Goal: Task Accomplishment & Management: Complete application form

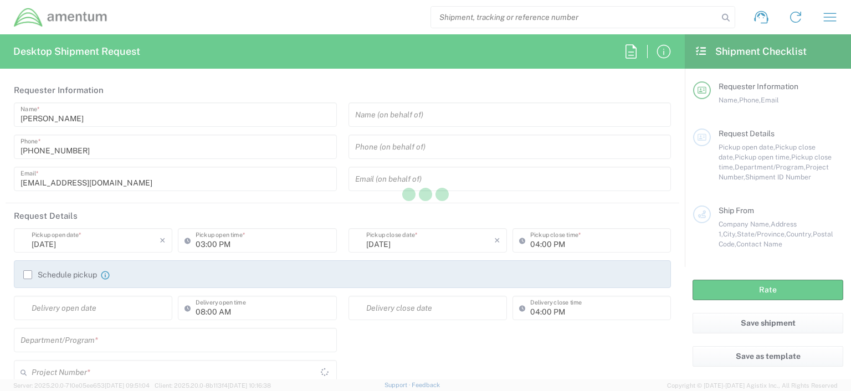
type input "[GEOGRAPHIC_DATA]"
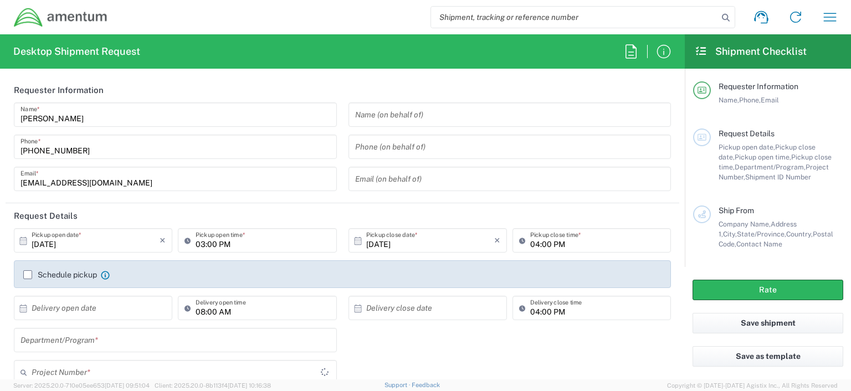
type input "OCCP.100054.00000"
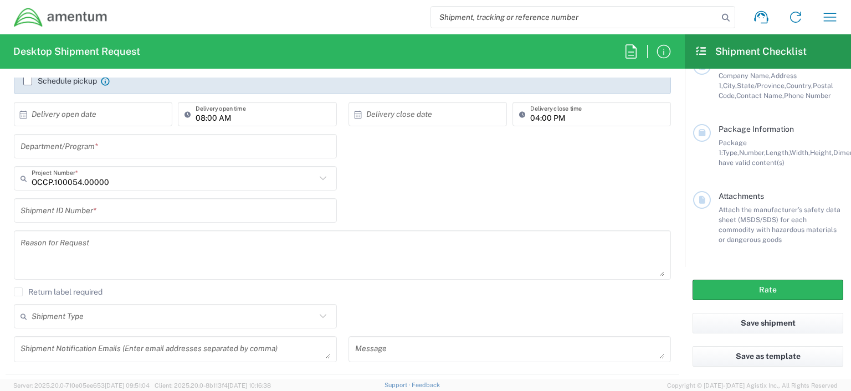
scroll to position [197, 0]
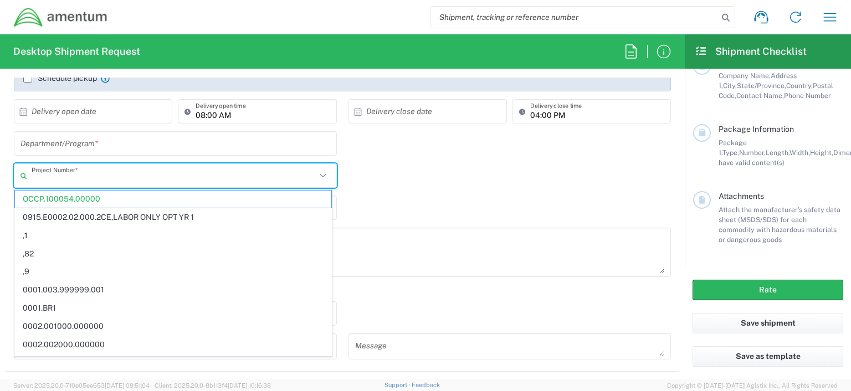
click at [121, 178] on input "text" at bounding box center [174, 175] width 284 height 19
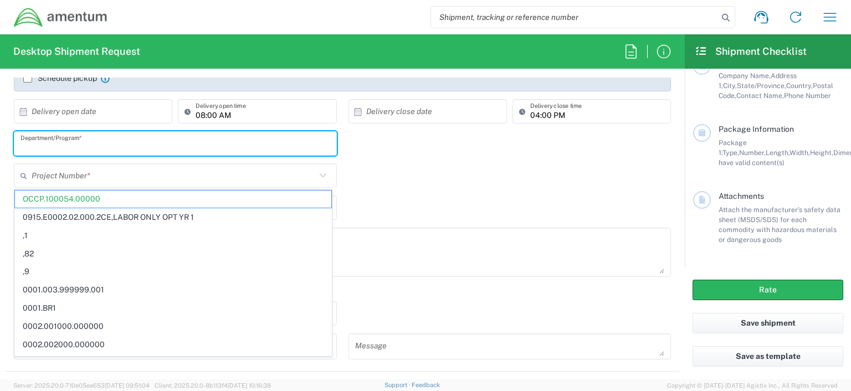
click at [138, 137] on input "text" at bounding box center [175, 143] width 310 height 19
type input "OCCP.100054.00000"
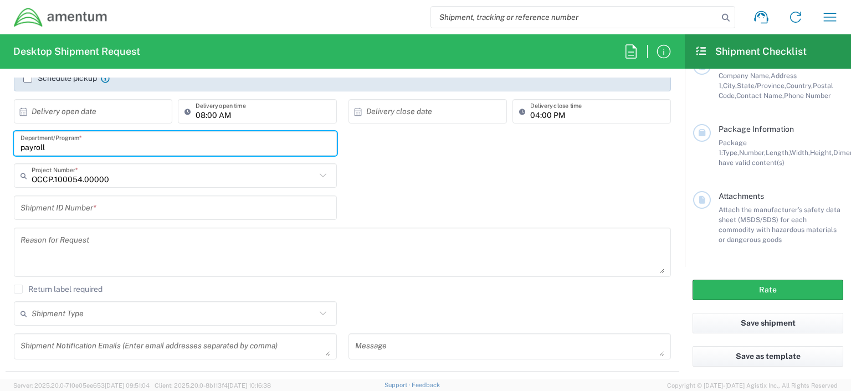
type input "payroll"
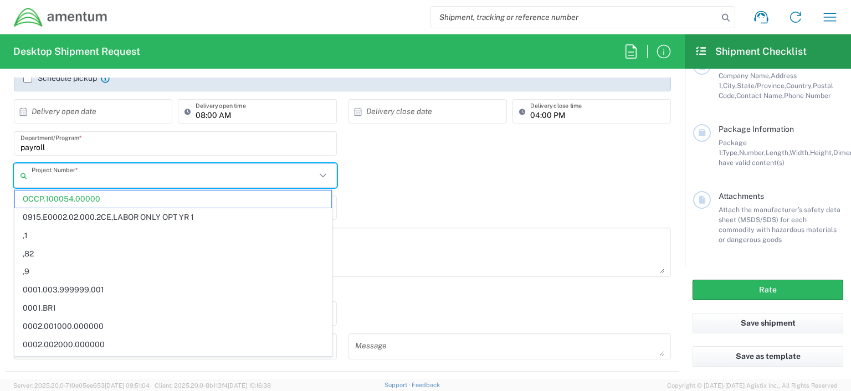
click at [112, 175] on input "text" at bounding box center [174, 175] width 284 height 19
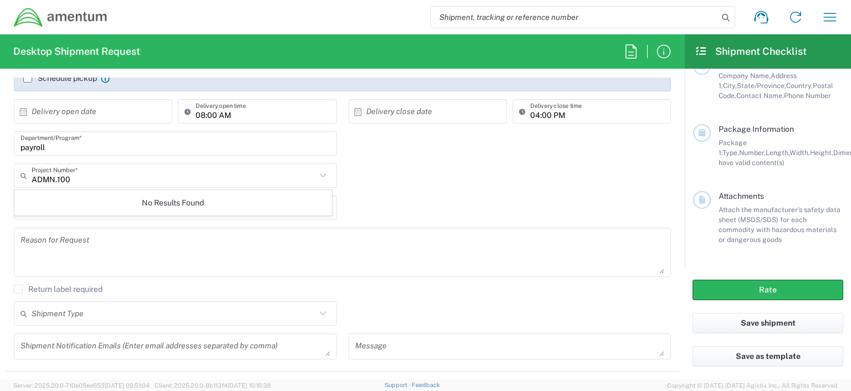
click at [319, 176] on icon at bounding box center [322, 175] width 7 height 4
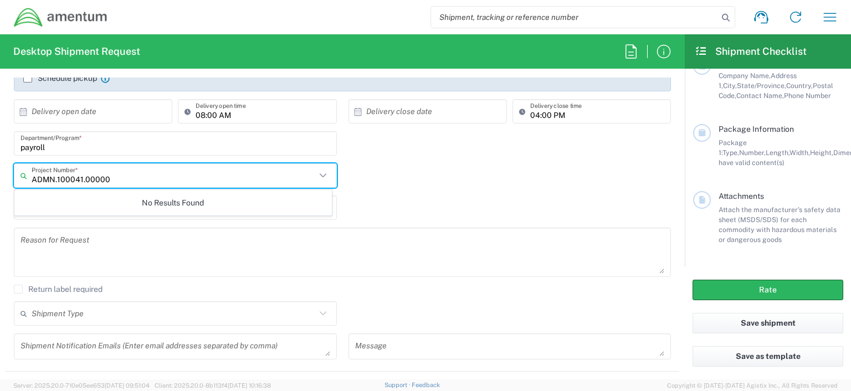
type input "ADMN.100041.00000"
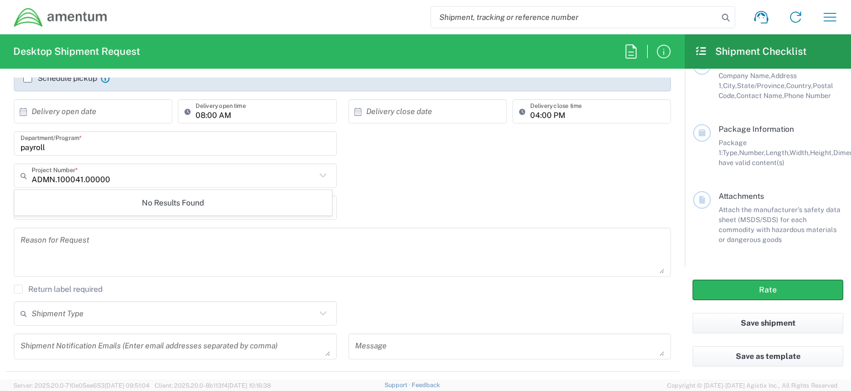
click at [318, 175] on icon at bounding box center [323, 175] width 14 height 14
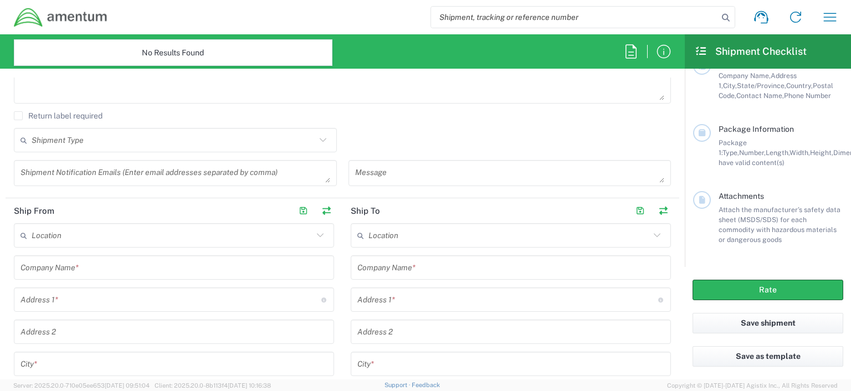
scroll to position [376, 0]
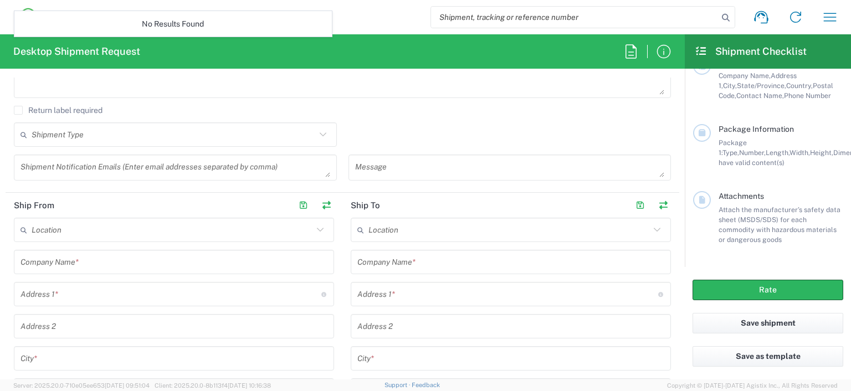
click at [31, 228] on icon at bounding box center [25, 230] width 11 height 18
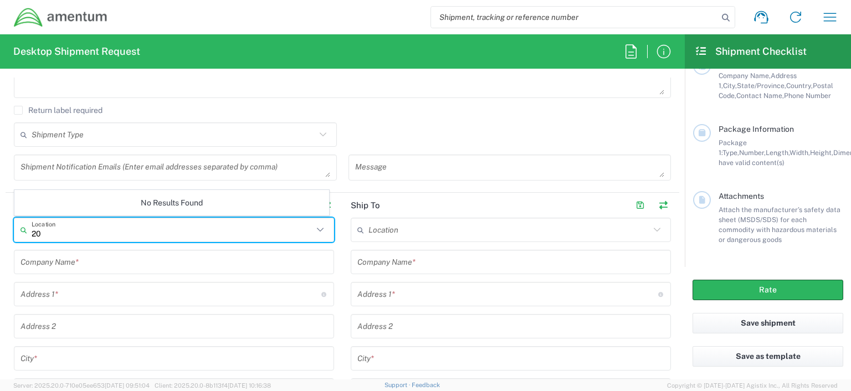
type input "2"
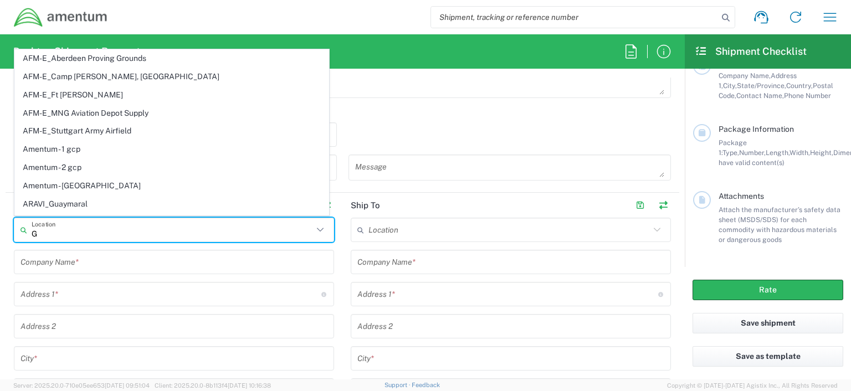
click at [115, 186] on span "Amentum - Germantown_MD" at bounding box center [172, 185] width 314 height 17
type input "Amentum - Germantown_MD"
type input "Amentum Services, Inc."
type input "20501 Seneca Meadows Pkwy, #300"
type input "Germantown"
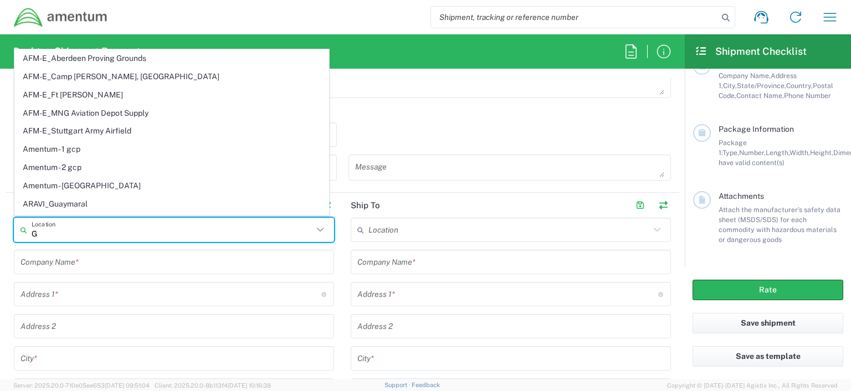
type input "Maryland"
type input "20876"
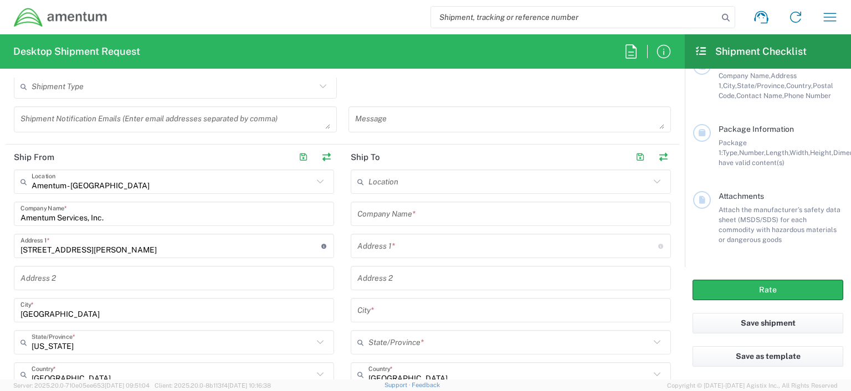
scroll to position [474, 0]
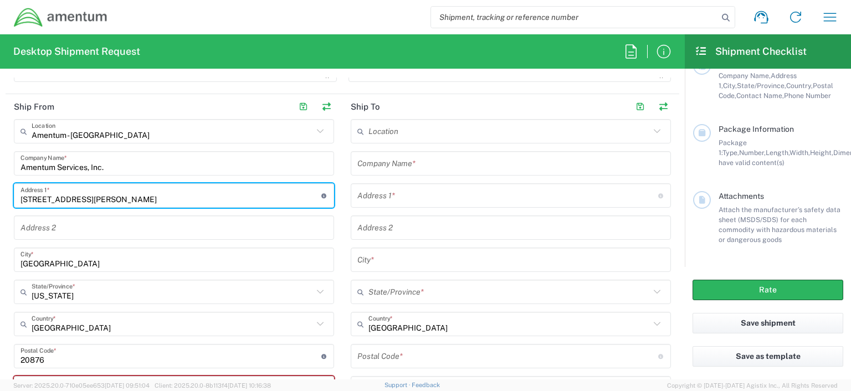
click at [153, 197] on input "20501 Seneca Meadows Pkwy, #300" at bounding box center [170, 195] width 301 height 19
type input "20501 Seneca Meadows Pkwy"
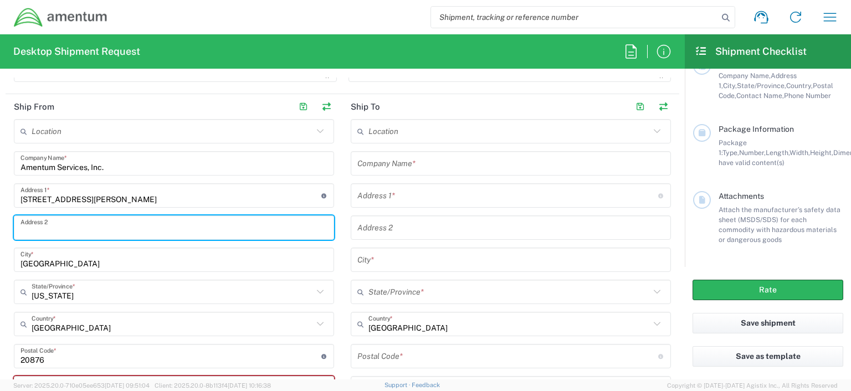
click at [36, 227] on input "text" at bounding box center [173, 227] width 307 height 19
click at [38, 230] on input "Suite200" at bounding box center [173, 227] width 307 height 19
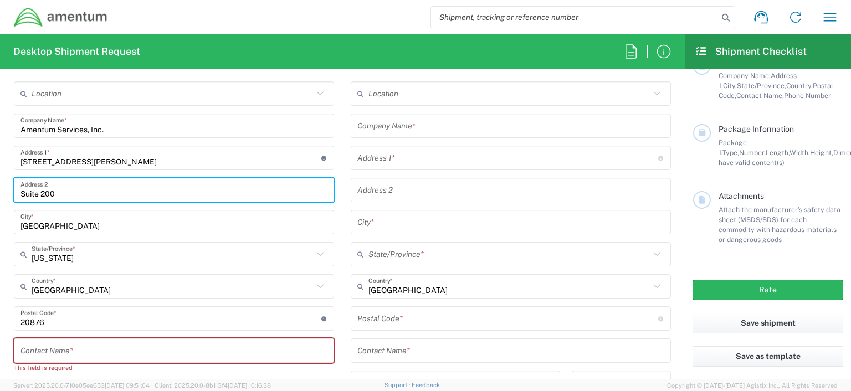
scroll to position [515, 0]
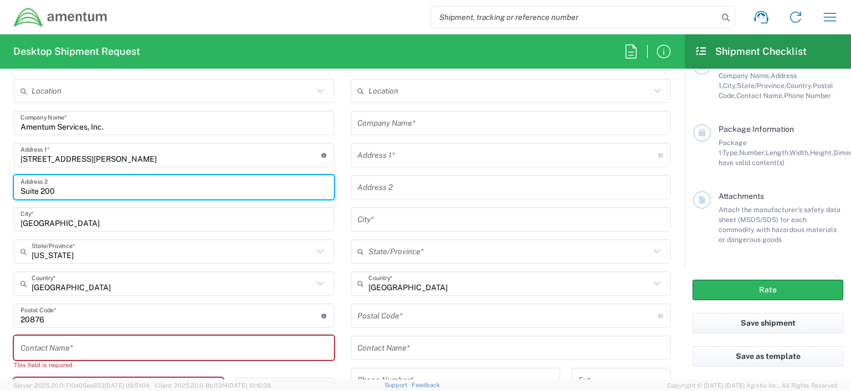
type input "Suite 200"
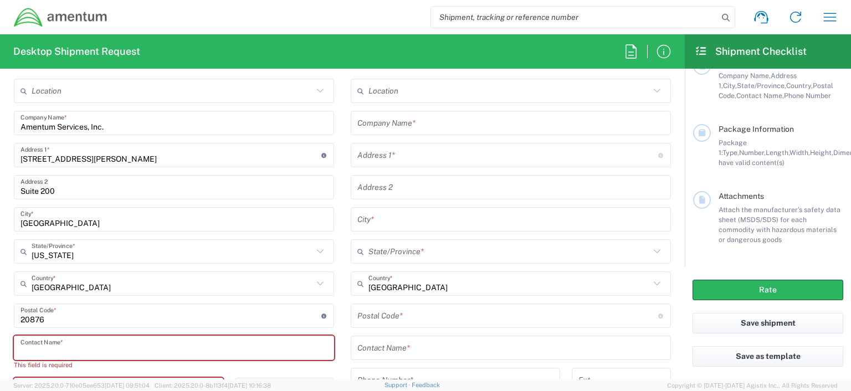
click at [42, 345] on input "text" at bounding box center [173, 348] width 307 height 19
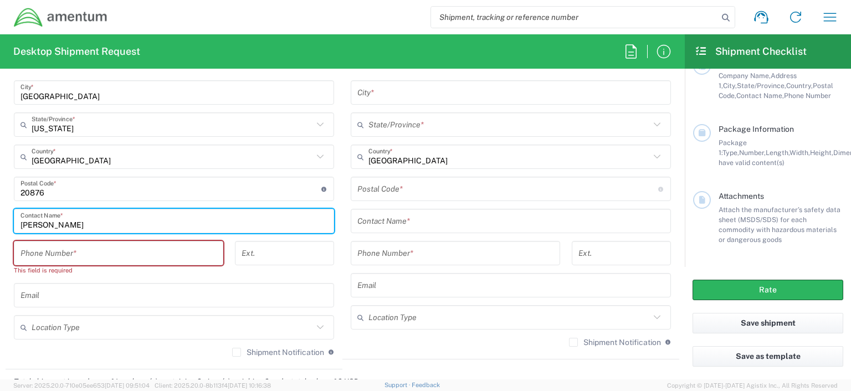
scroll to position [647, 0]
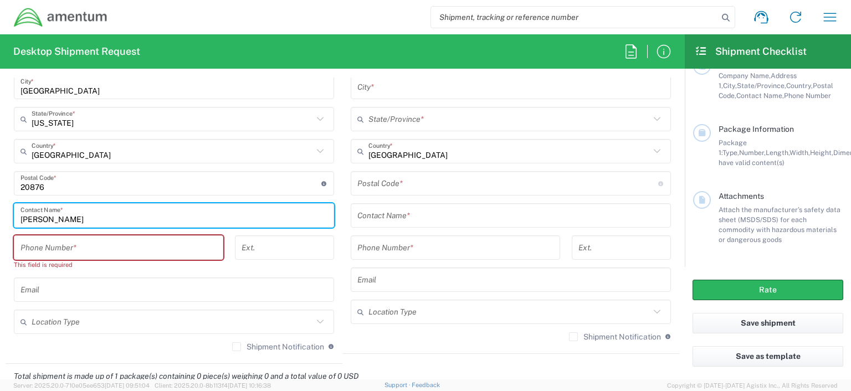
type input "Kyran Flaherty"
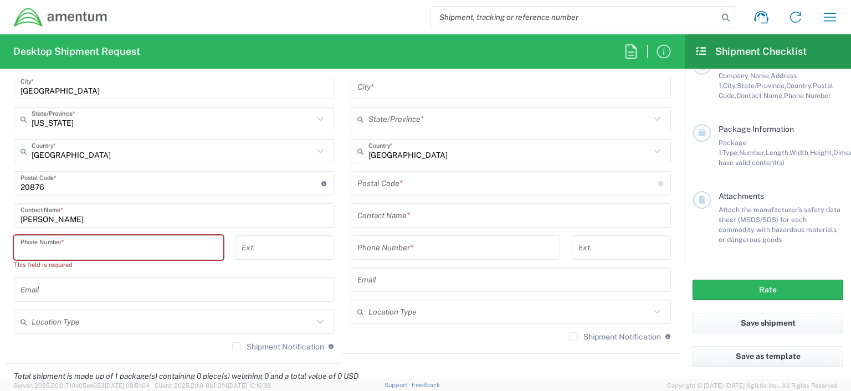
click at [28, 246] on input "tel" at bounding box center [118, 247] width 196 height 19
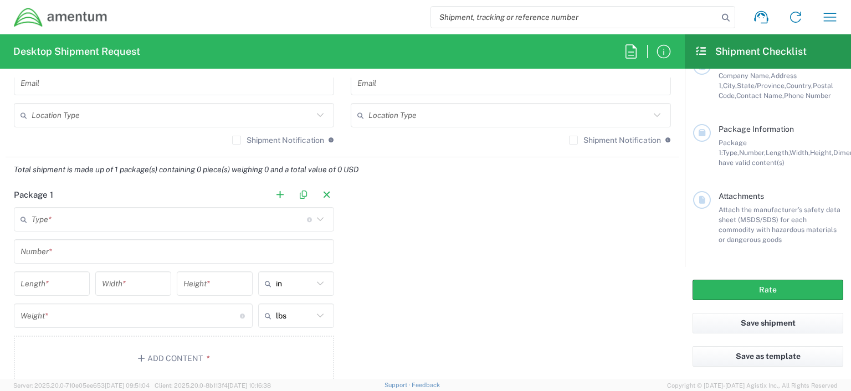
scroll to position [851, 0]
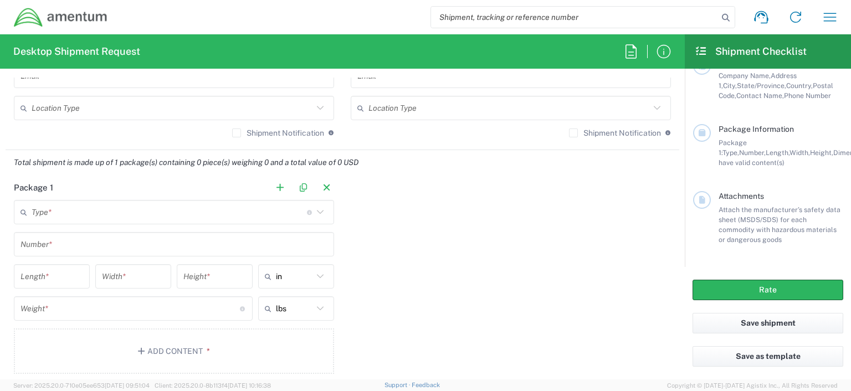
type input "8568723286"
click at [317, 209] on icon at bounding box center [320, 212] width 14 height 14
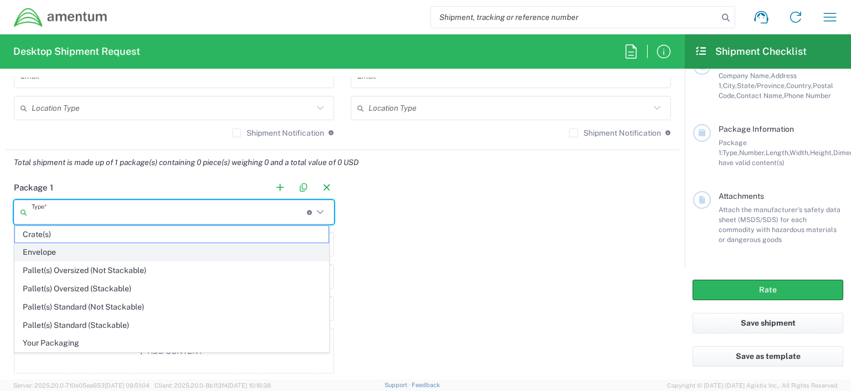
click at [47, 253] on span "Envelope" at bounding box center [172, 252] width 314 height 17
type input "Envelope"
type input "1"
type input "9.5"
type input "12.5"
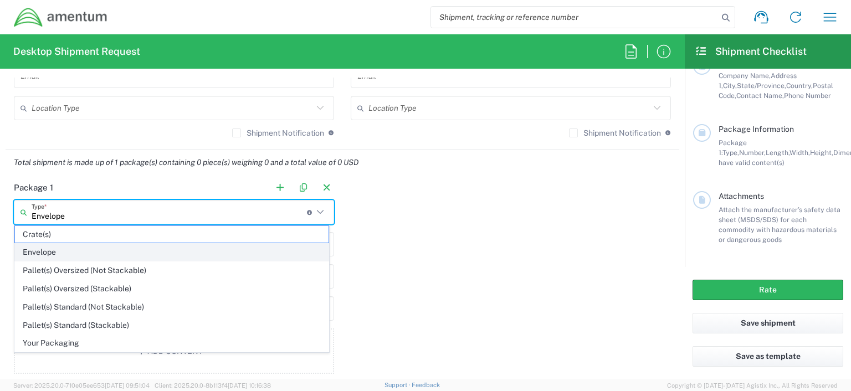
type input "0.25"
type input "1"
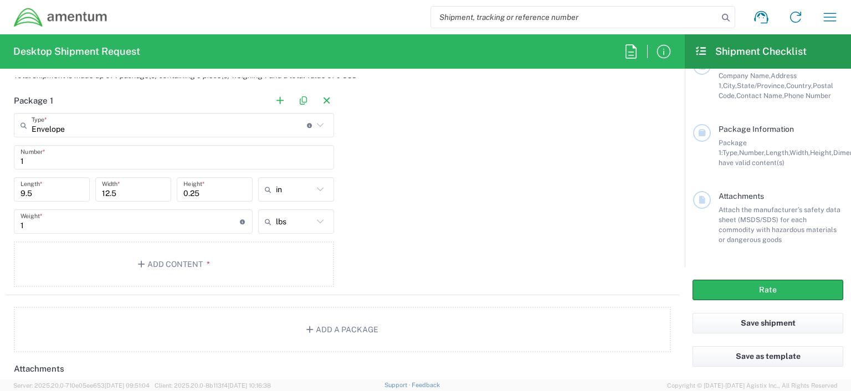
scroll to position [946, 0]
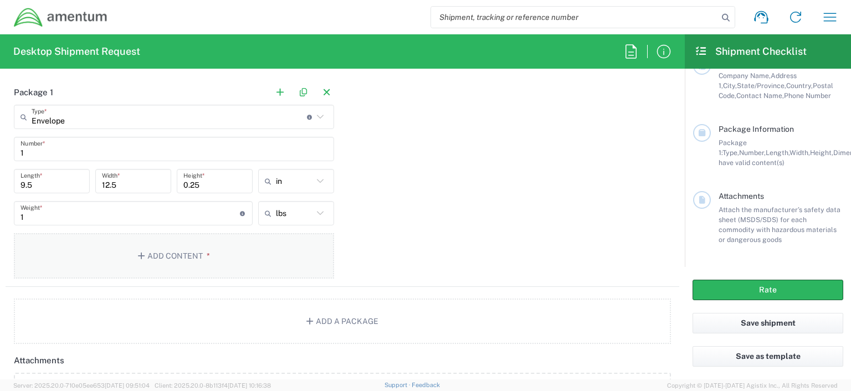
click at [168, 255] on button "Add Content *" at bounding box center [174, 255] width 320 height 45
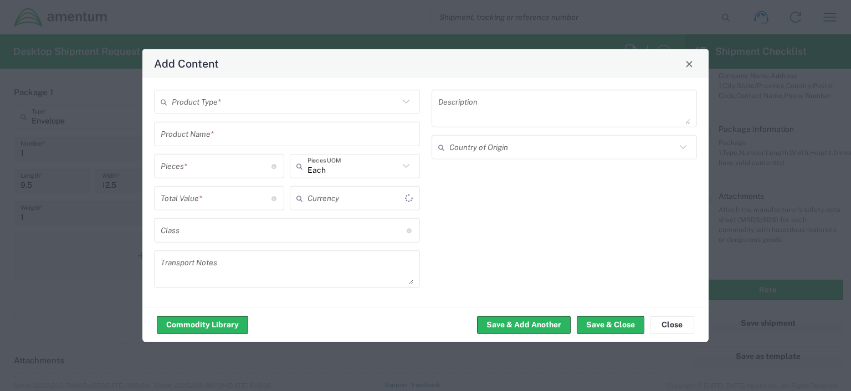
type input "US Dollar"
click at [407, 102] on icon at bounding box center [406, 102] width 14 height 14
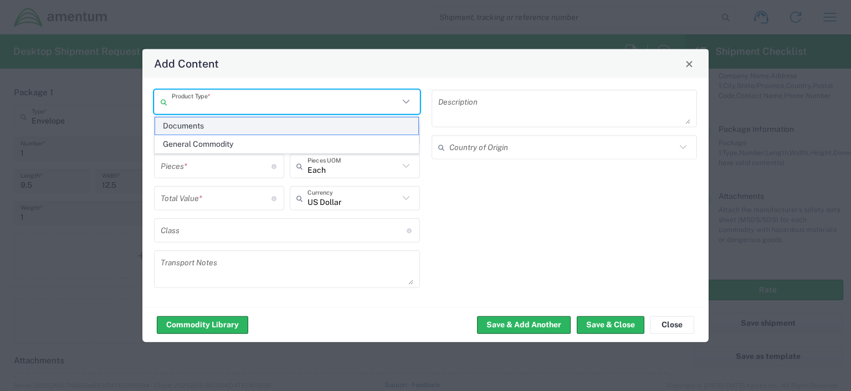
click at [289, 127] on span "Documents" at bounding box center [287, 125] width 264 height 17
type input "Documents"
type input "1"
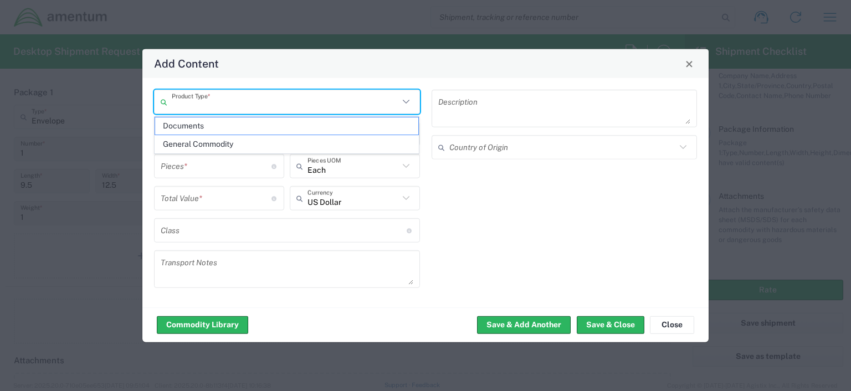
type textarea "Documents"
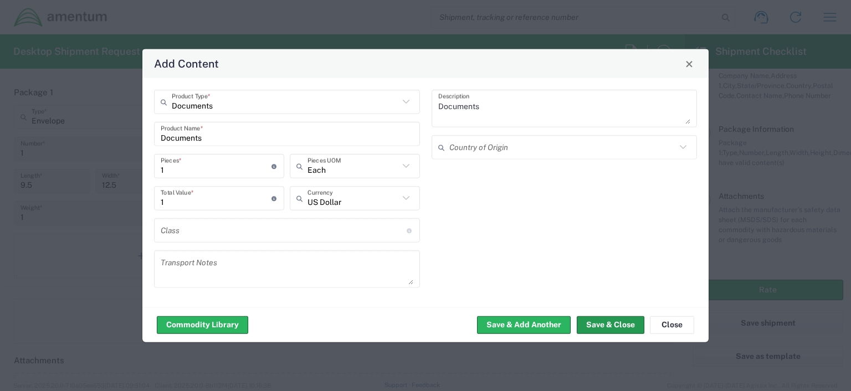
click at [591, 324] on button "Save & Close" at bounding box center [611, 325] width 68 height 18
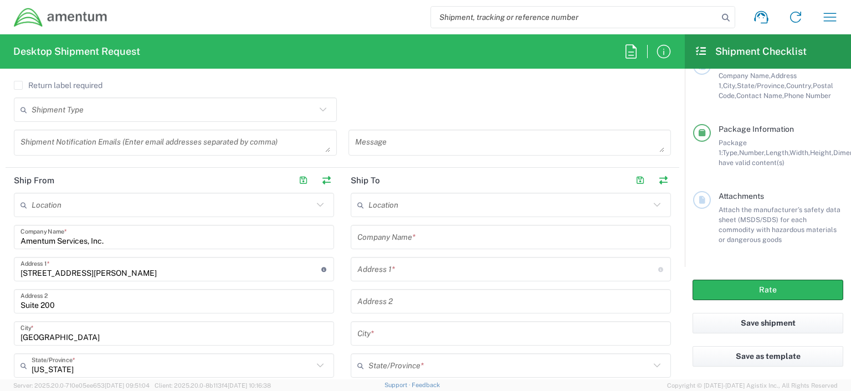
scroll to position [406, 0]
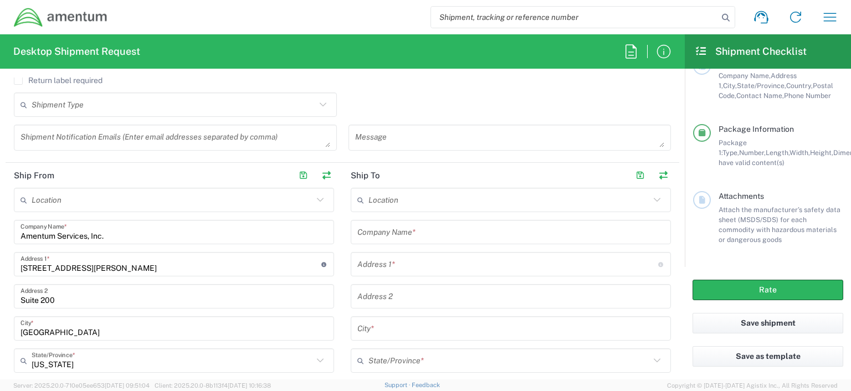
click at [392, 172] on header "Ship To" at bounding box center [510, 175] width 337 height 25
click at [394, 175] on header "Ship To" at bounding box center [510, 175] width 337 height 25
click at [396, 176] on header "Ship To" at bounding box center [510, 175] width 337 height 25
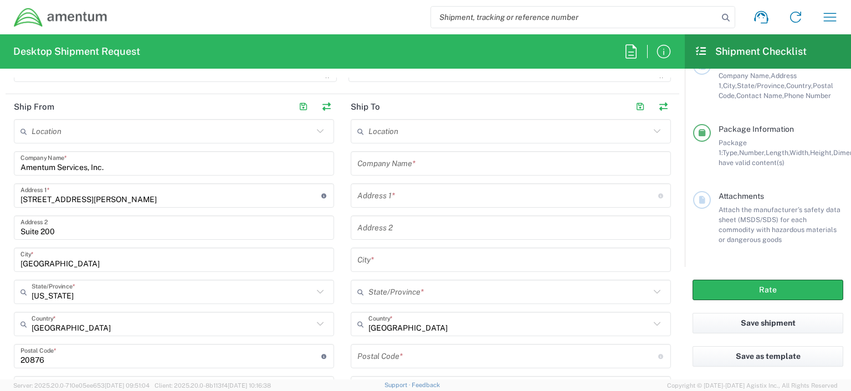
scroll to position [467, 0]
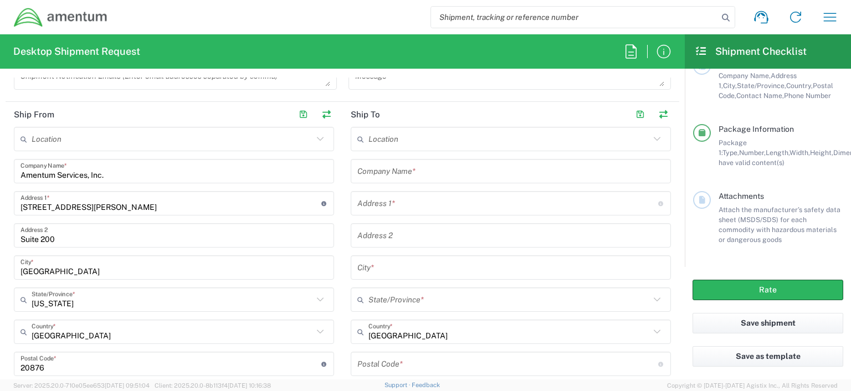
click at [390, 121] on header "Ship To" at bounding box center [510, 114] width 337 height 25
click at [394, 115] on header "Ship To" at bounding box center [510, 114] width 337 height 25
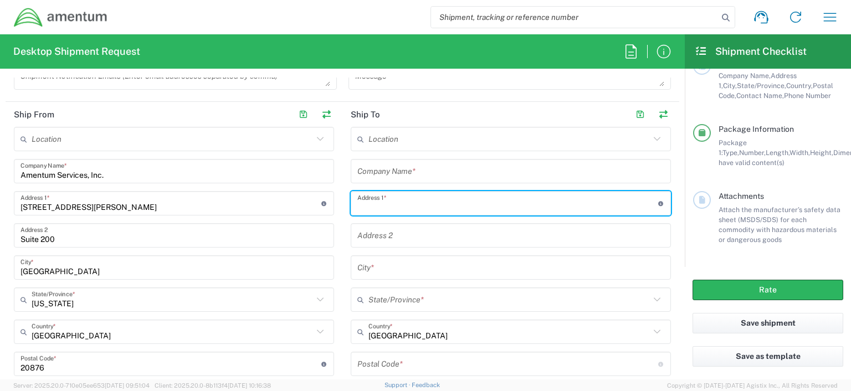
click at [399, 206] on input "text" at bounding box center [507, 203] width 301 height 19
type input "2000 Welsh Ave"
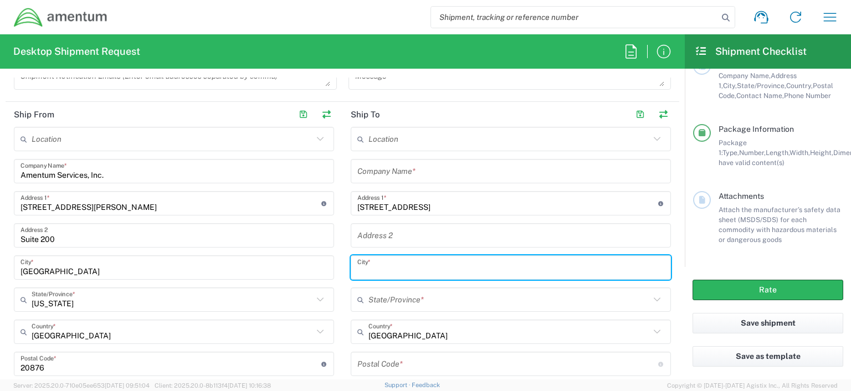
click at [361, 268] on input "text" at bounding box center [510, 267] width 307 height 19
type input "Bellmawr"
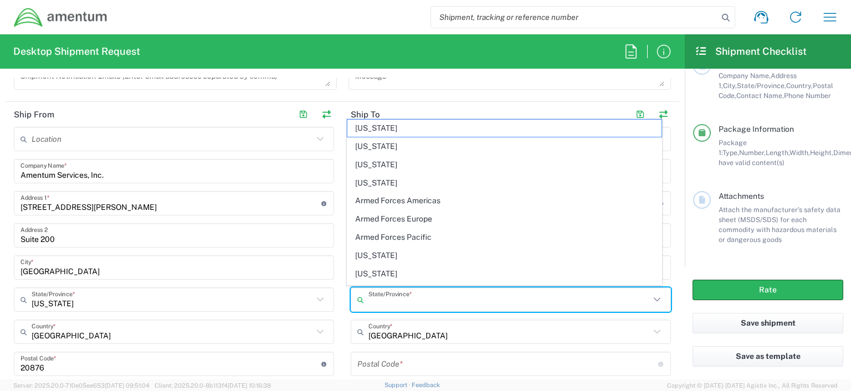
click at [368, 301] on input "text" at bounding box center [508, 299] width 281 height 19
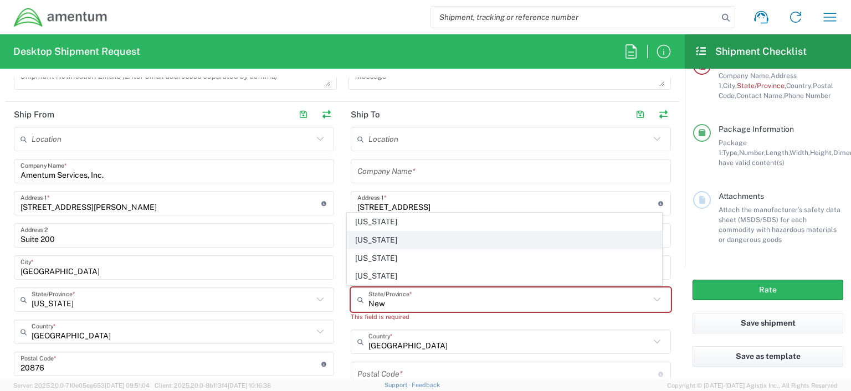
click at [385, 243] on span "New Jersey" at bounding box center [504, 240] width 314 height 17
type input "New Jersey"
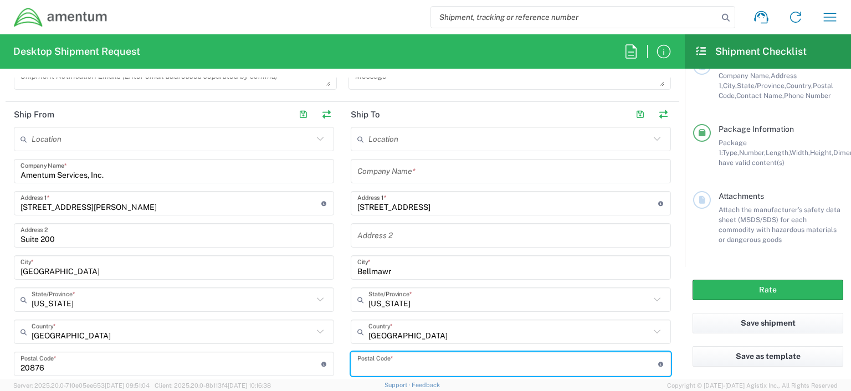
click at [402, 365] on input "undefined" at bounding box center [507, 364] width 301 height 19
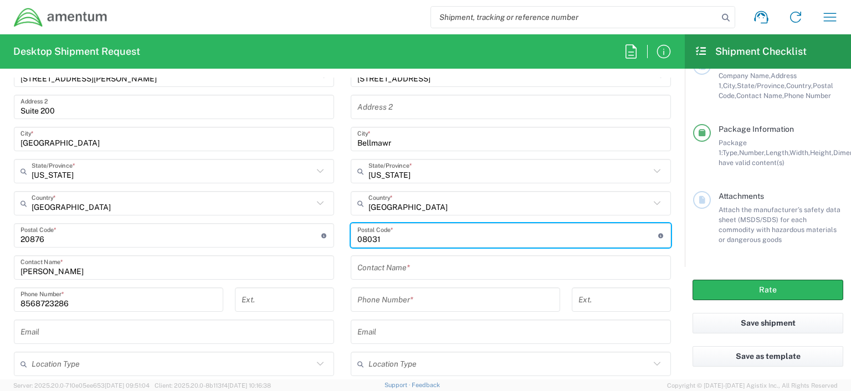
scroll to position [598, 0]
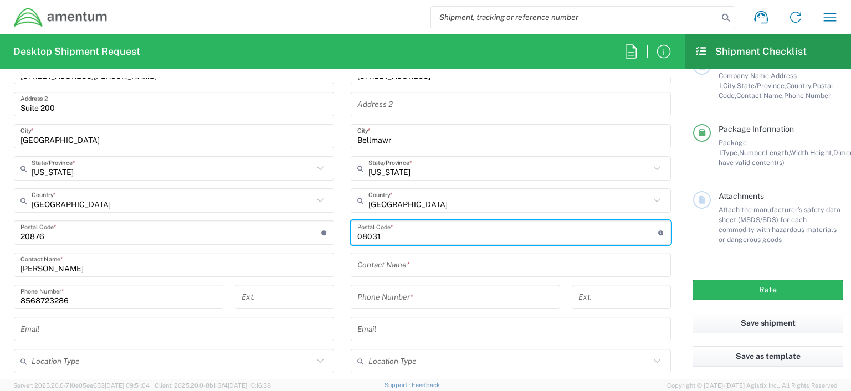
type input "08031"
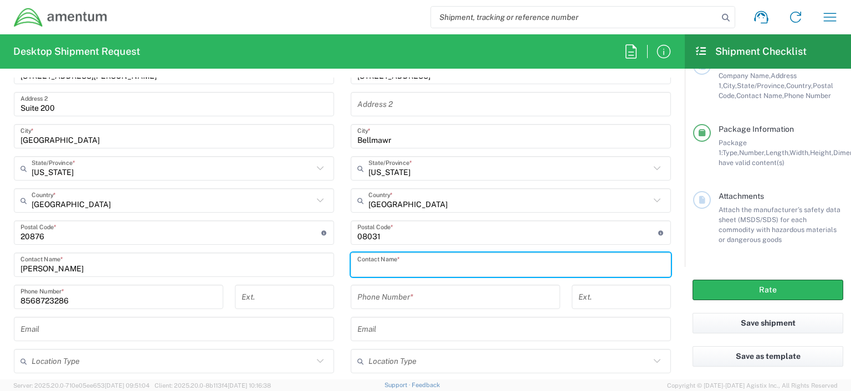
click at [408, 264] on input "text" at bounding box center [510, 264] width 307 height 19
click at [444, 266] on input "Kyran Flaherty" at bounding box center [510, 264] width 307 height 19
click at [418, 268] on input "Kyran Flaherty" at bounding box center [510, 264] width 307 height 19
type input "Kyran Flaherty"
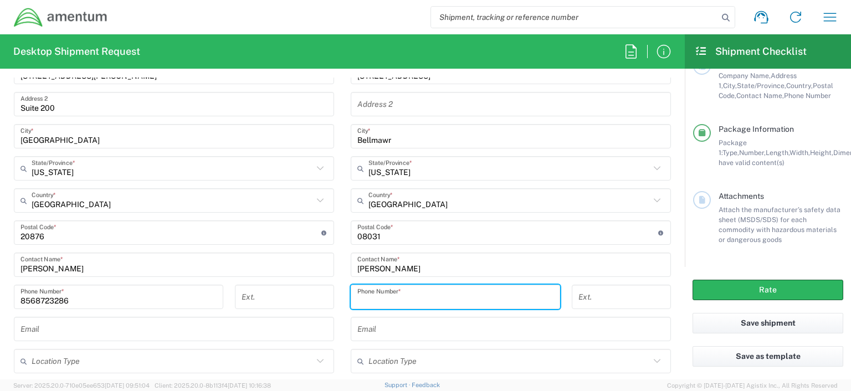
click at [419, 300] on input "tel" at bounding box center [455, 297] width 196 height 19
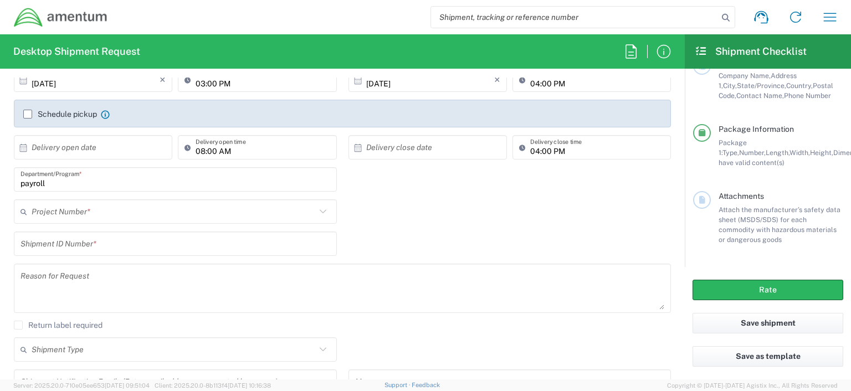
scroll to position [158, 0]
type input "8568723286"
click at [318, 213] on icon at bounding box center [323, 214] width 14 height 14
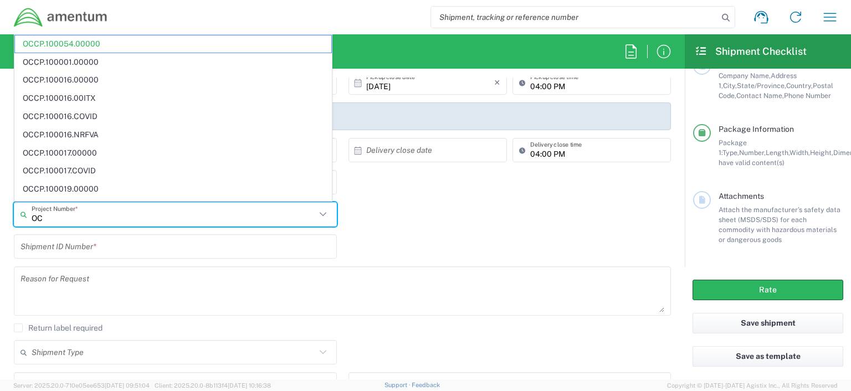
type input "O"
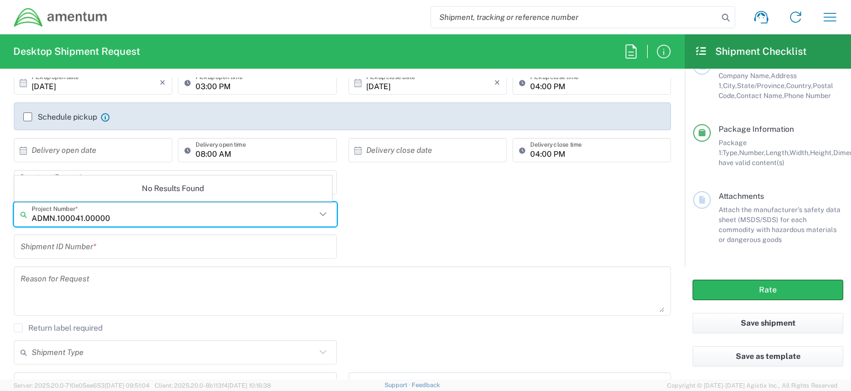
type input "ADMN.100041.00000"
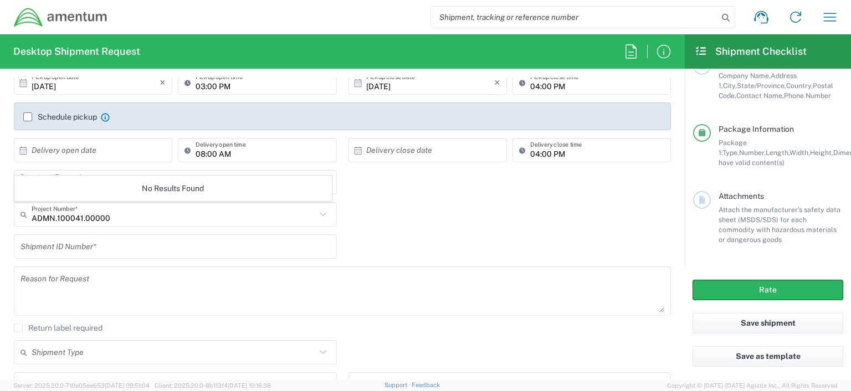
click at [319, 214] on icon at bounding box center [323, 214] width 14 height 14
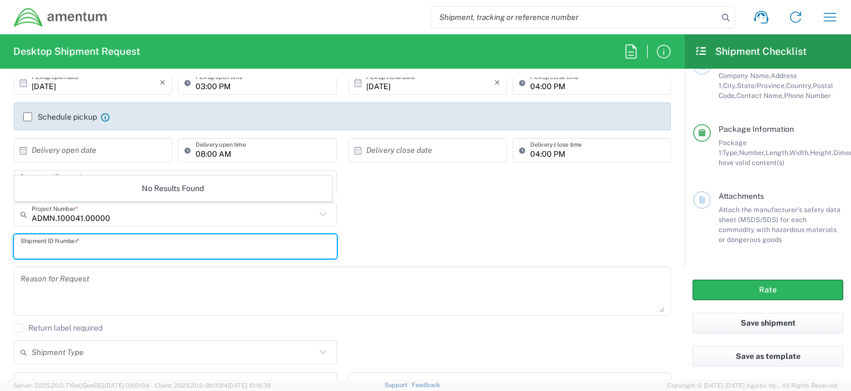
click at [125, 248] on input "text" at bounding box center [175, 246] width 310 height 19
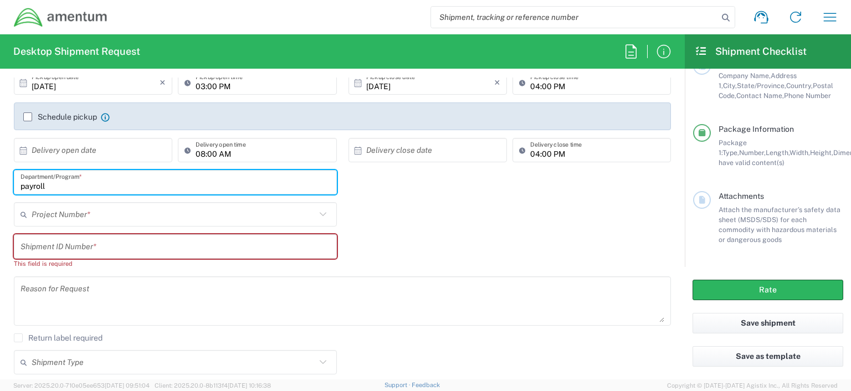
click at [71, 183] on input "payroll" at bounding box center [175, 182] width 310 height 19
type input "p"
type input "Payroll"
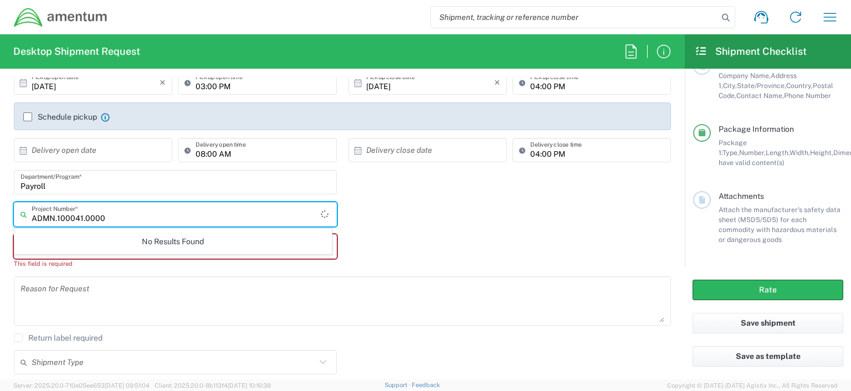
type input "ADMN.100041.00000"
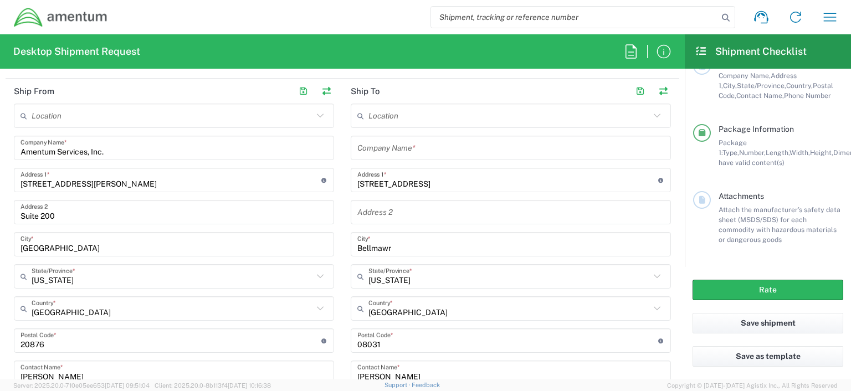
scroll to position [490, 0]
type input "Garnishments"
click at [368, 181] on input "2000 Welsh Ave" at bounding box center [507, 179] width 301 height 19
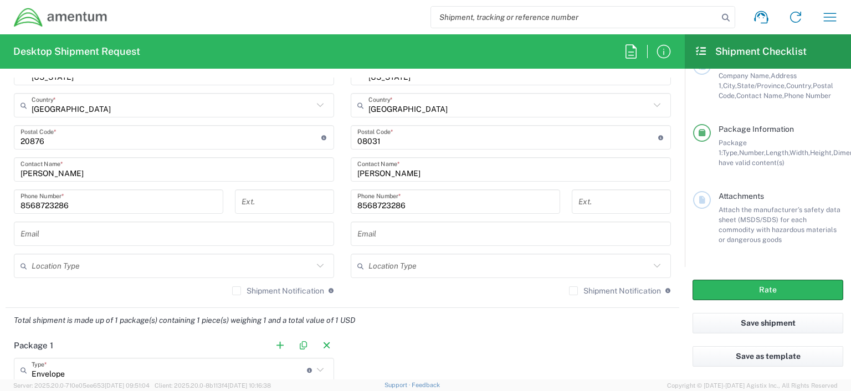
scroll to position [712, 0]
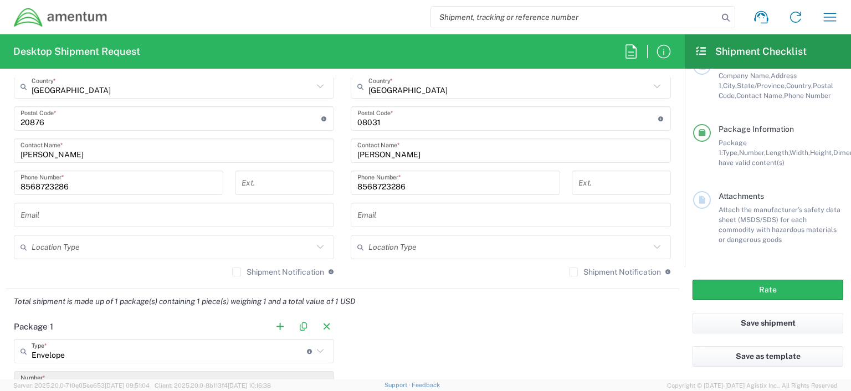
type input "200 Welsh Ave"
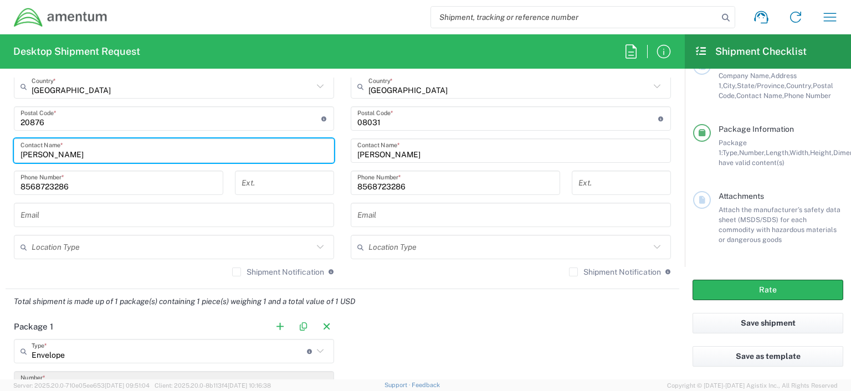
click at [75, 152] on input "Kyran Flaherty" at bounding box center [173, 150] width 307 height 19
type input "K"
type input "Verona Brown"
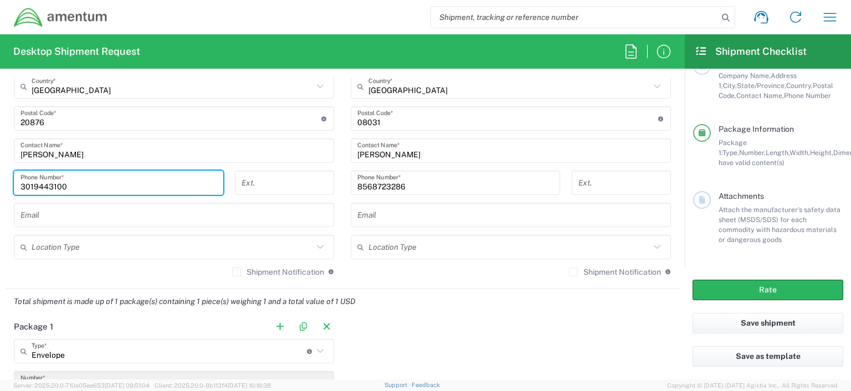
type input "3019443100"
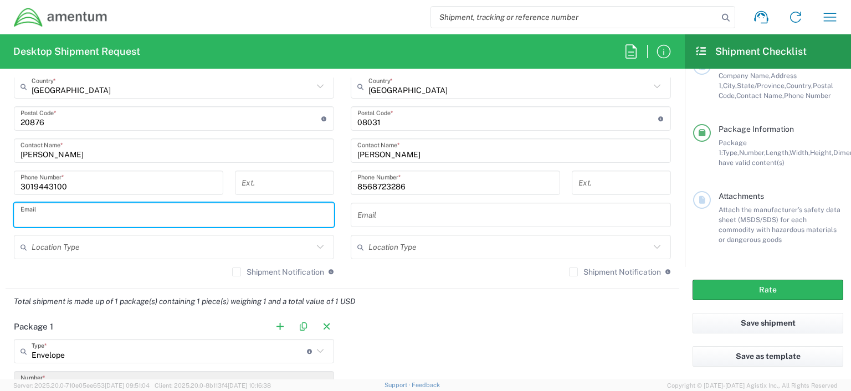
click at [106, 210] on input "text" at bounding box center [173, 215] width 307 height 19
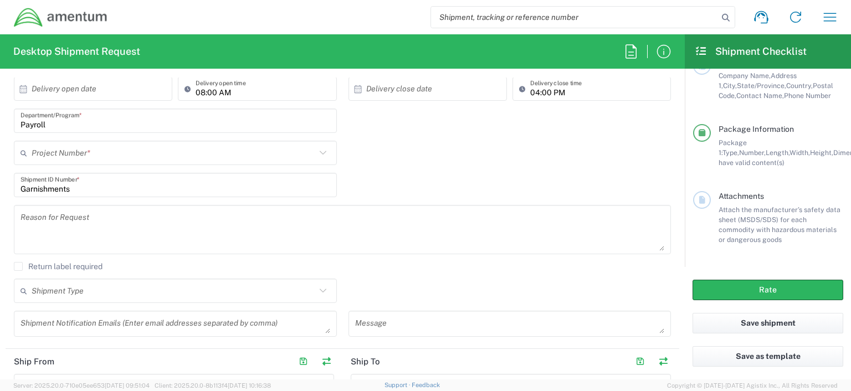
scroll to position [222, 0]
click at [180, 153] on input "text" at bounding box center [174, 150] width 284 height 19
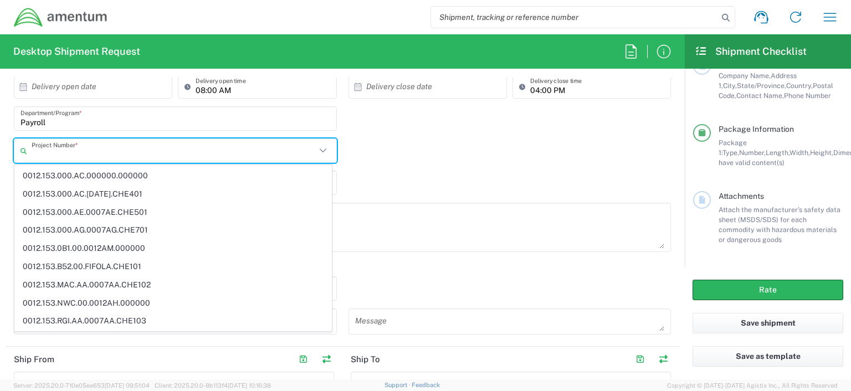
scroll to position [3442, 0]
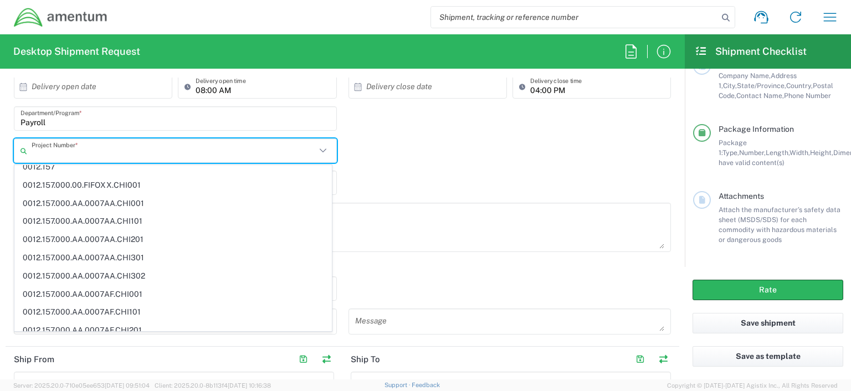
click at [120, 154] on input "text" at bounding box center [174, 150] width 284 height 19
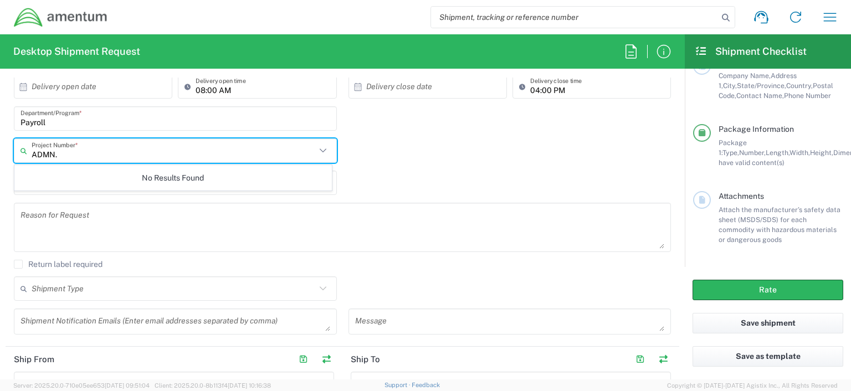
scroll to position [0, 0]
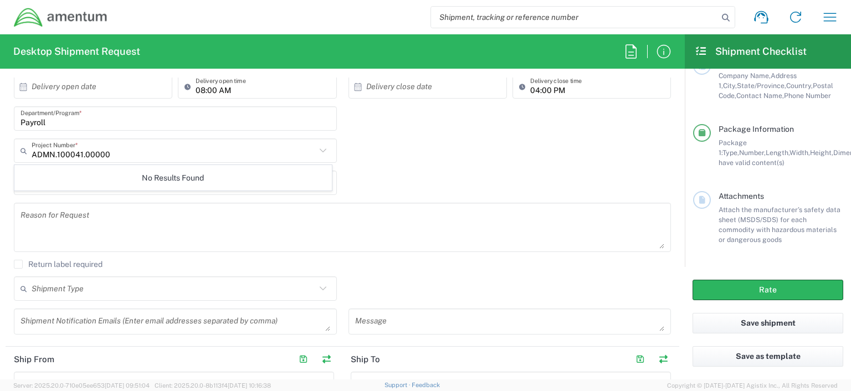
click at [57, 146] on input "ADMN.100041.00000" at bounding box center [174, 150] width 284 height 19
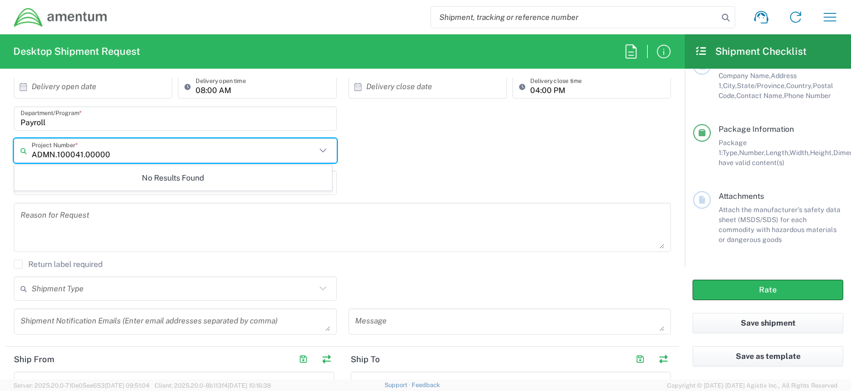
click at [138, 155] on input "ADMN.100041.00000" at bounding box center [174, 150] width 284 height 19
type input "A"
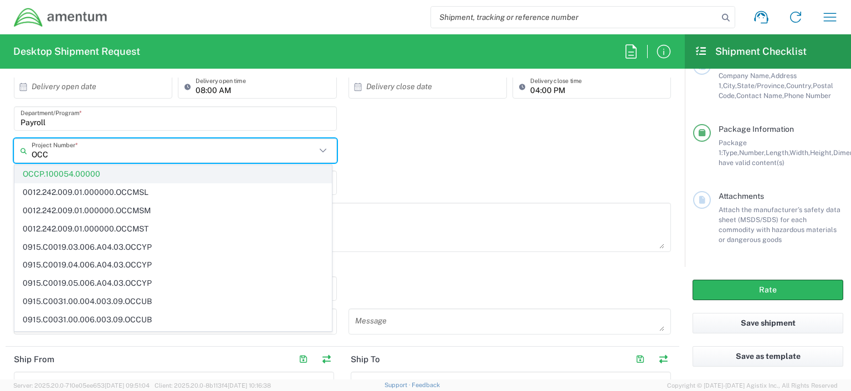
type input "OCC"
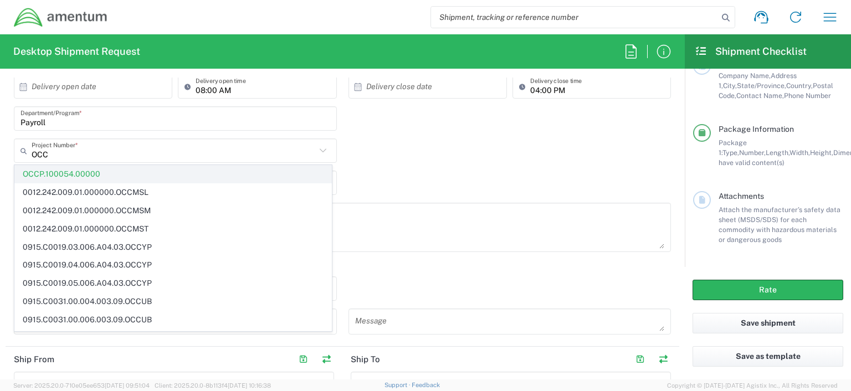
click at [73, 170] on span "OCCP.100054.00000" at bounding box center [173, 174] width 316 height 17
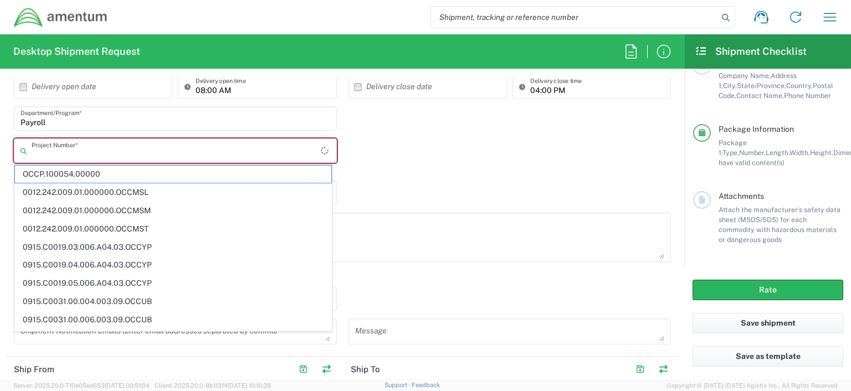
click at [285, 153] on input "text" at bounding box center [176, 150] width 289 height 19
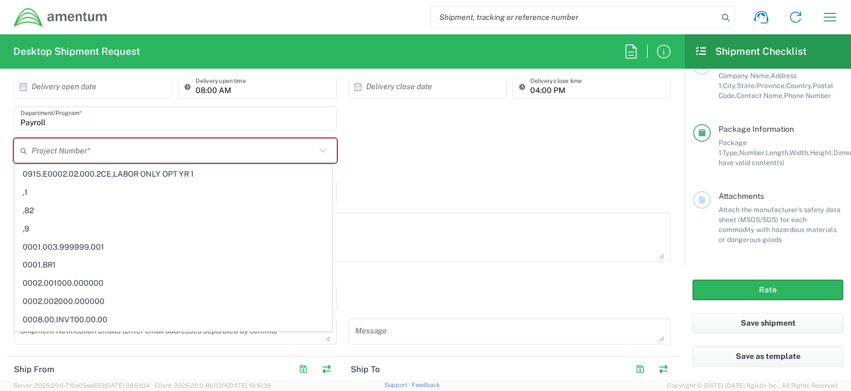
click at [54, 175] on span "0915.E0002.02.000.2CE,LABOR ONLY OPT YR 1" at bounding box center [173, 174] width 316 height 17
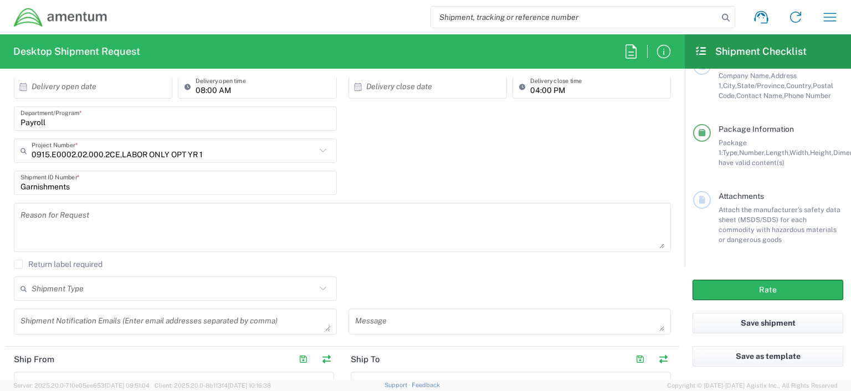
click at [316, 151] on icon at bounding box center [323, 150] width 14 height 14
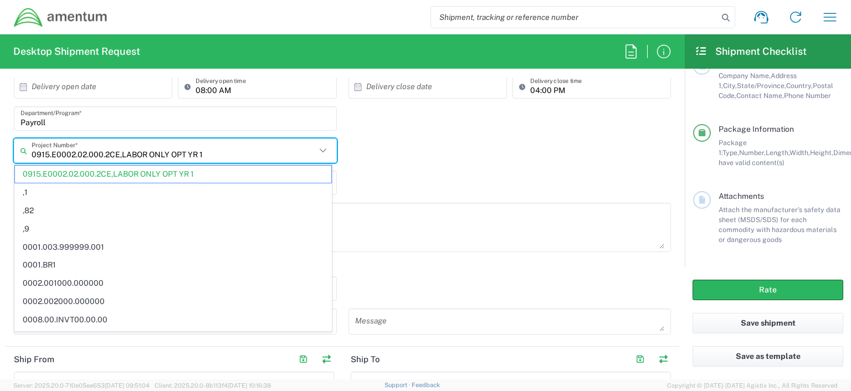
click at [217, 159] on input "0915.E0002.02.000.2CE,LABOR ONLY OPT YR 1" at bounding box center [174, 150] width 284 height 19
type input "0"
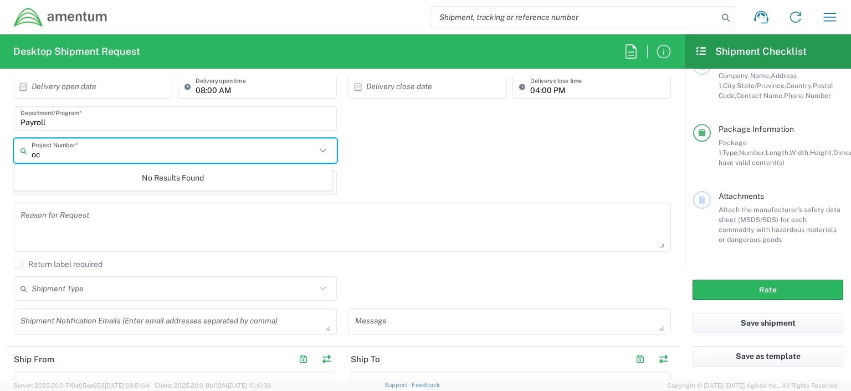
type input "o"
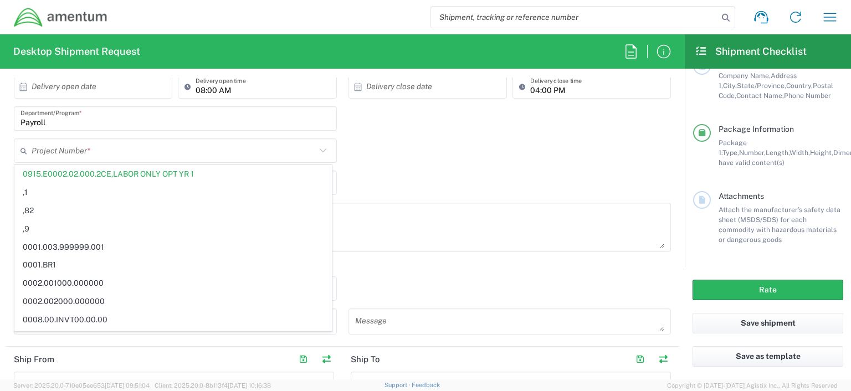
click at [76, 152] on input "text" at bounding box center [174, 150] width 284 height 19
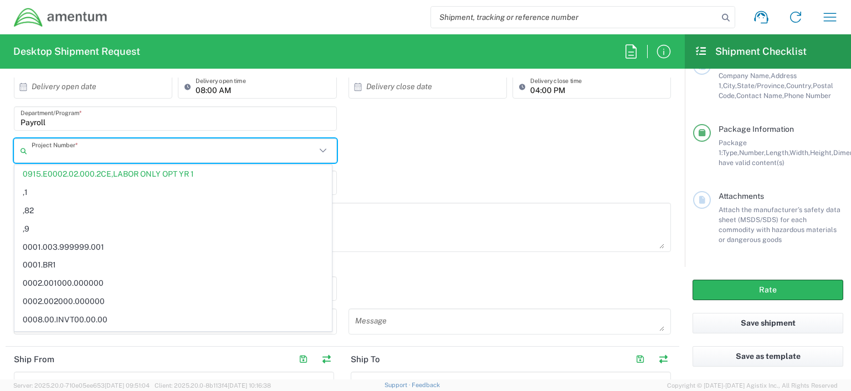
paste input "ADMN.100041.00000"
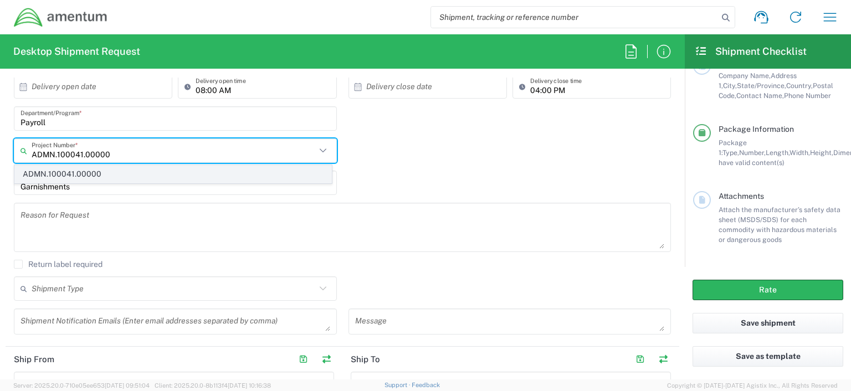
type input "ADMN.100041.00000"
click at [89, 175] on span "ADMN.100041.00000" at bounding box center [173, 174] width 316 height 17
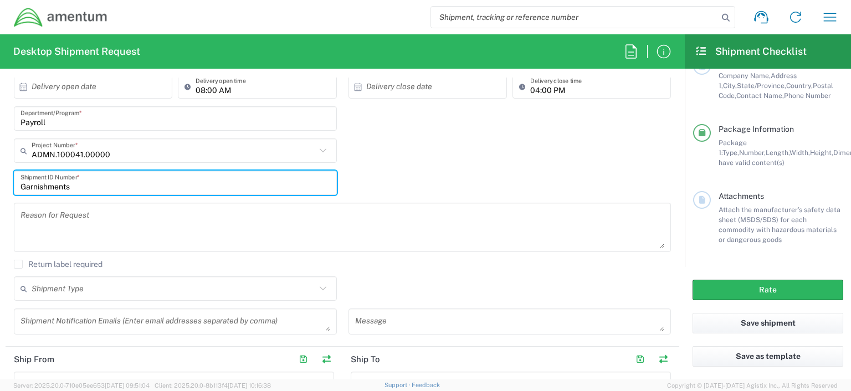
click at [134, 187] on input "Garnishments" at bounding box center [175, 182] width 310 height 19
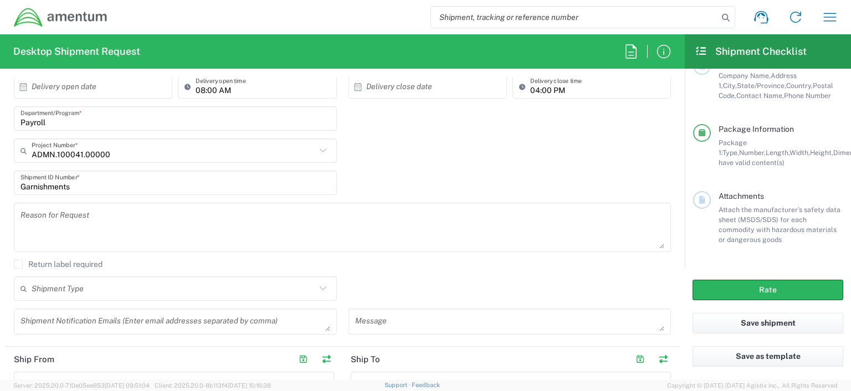
click at [58, 229] on textarea at bounding box center [342, 227] width 644 height 43
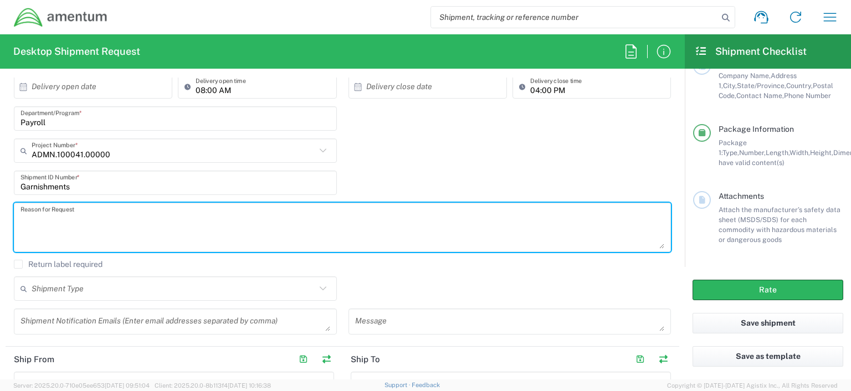
click at [460, 160] on div "ADMN.100041.00000 Project Number * ADMN.100041.00000" at bounding box center [342, 155] width 669 height 32
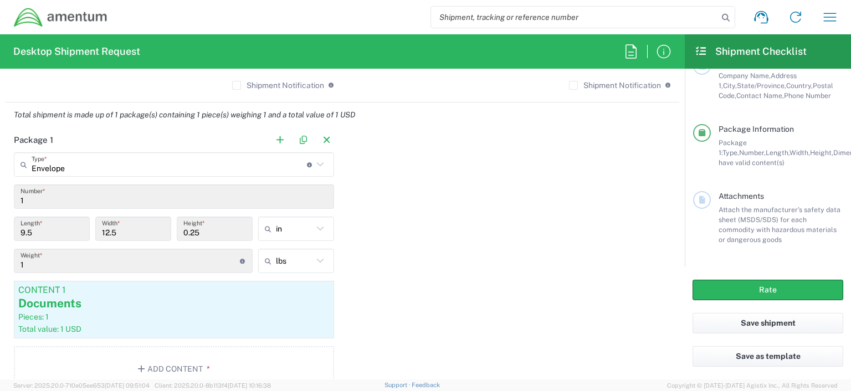
scroll to position [920, 0]
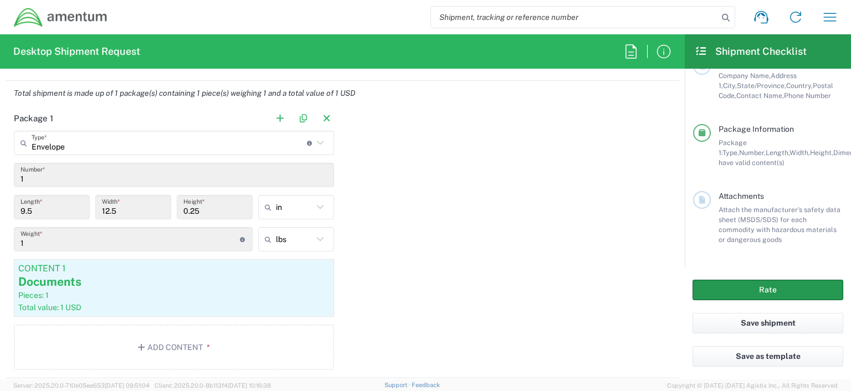
click at [760, 293] on button "Rate" at bounding box center [768, 290] width 151 height 20
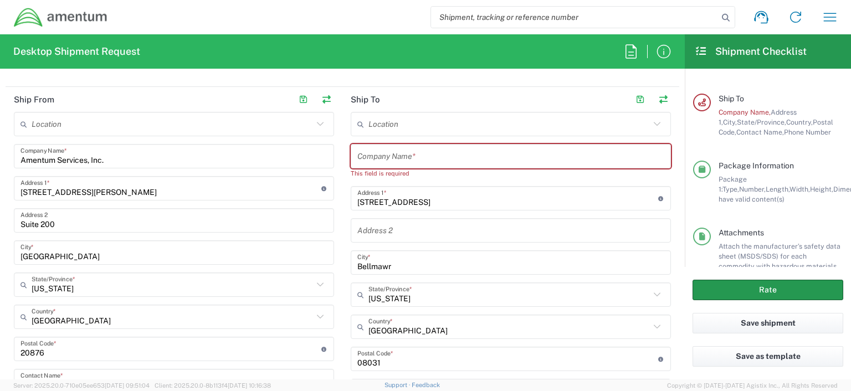
scroll to position [479, 0]
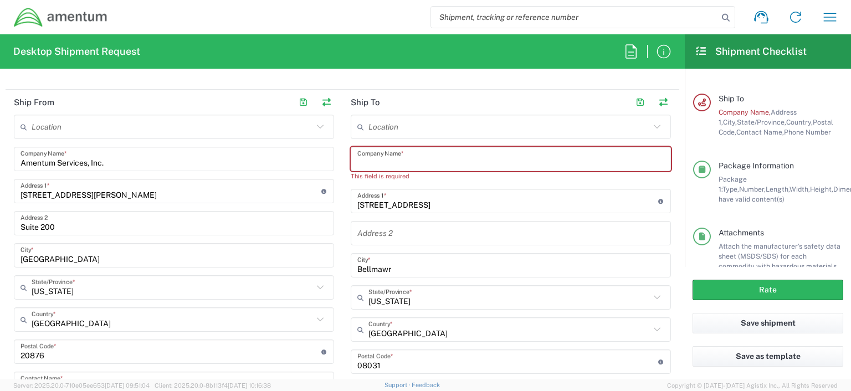
click at [362, 161] on input "text" at bounding box center [510, 159] width 307 height 19
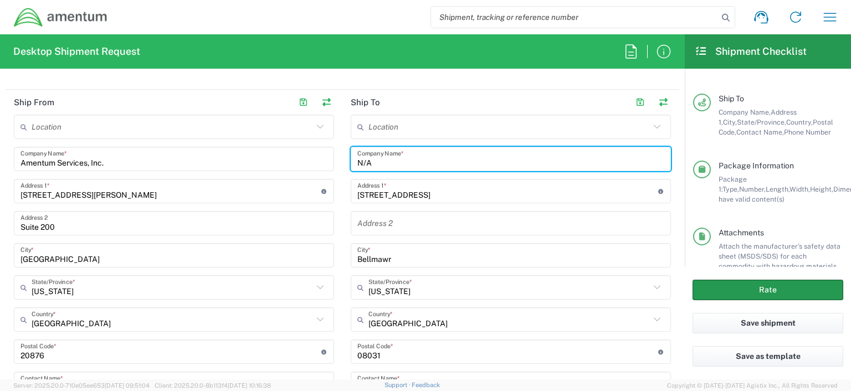
type input "N/A"
click at [773, 289] on button "Rate" at bounding box center [768, 290] width 151 height 20
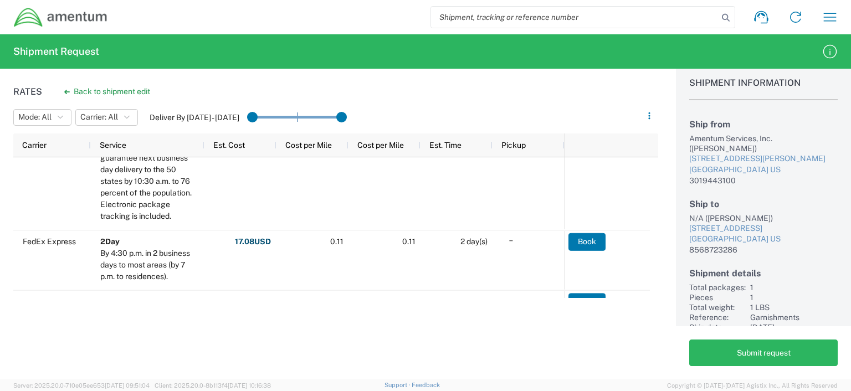
scroll to position [242, 0]
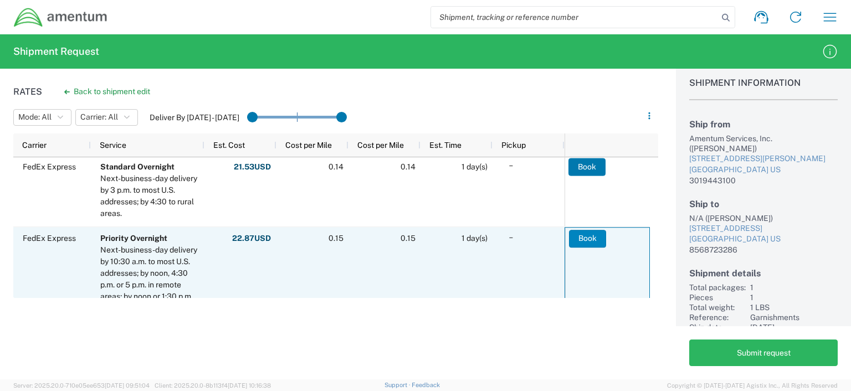
click at [585, 240] on button "Book" at bounding box center [587, 239] width 37 height 18
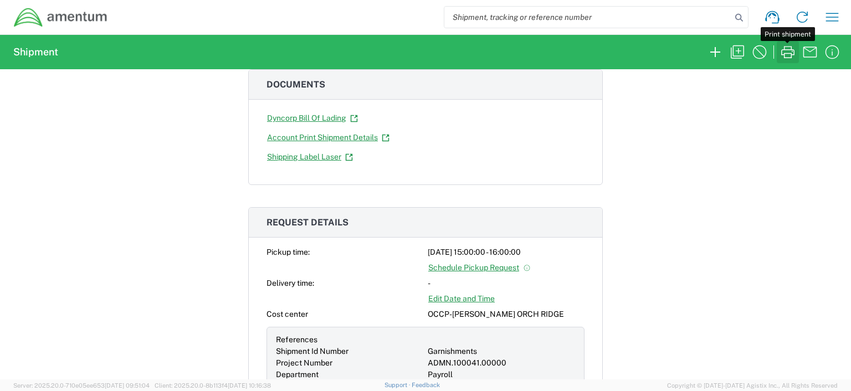
click at [787, 51] on icon "button" at bounding box center [788, 52] width 18 height 18
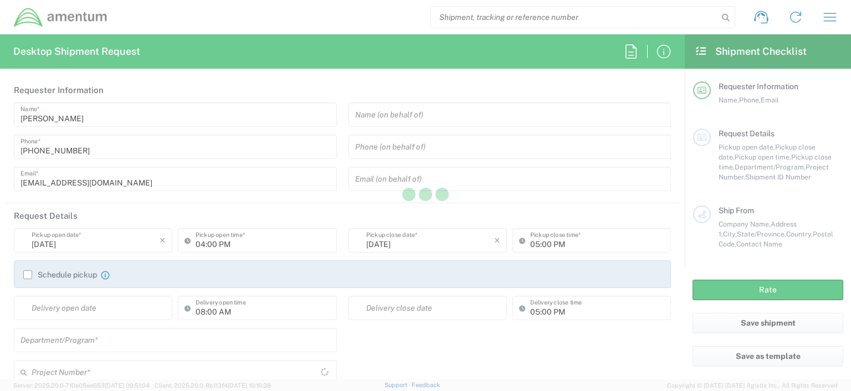
type input "[GEOGRAPHIC_DATA]"
type input "OCCP.100054.00000"
